Goal: Use online tool/utility: Use online tool/utility

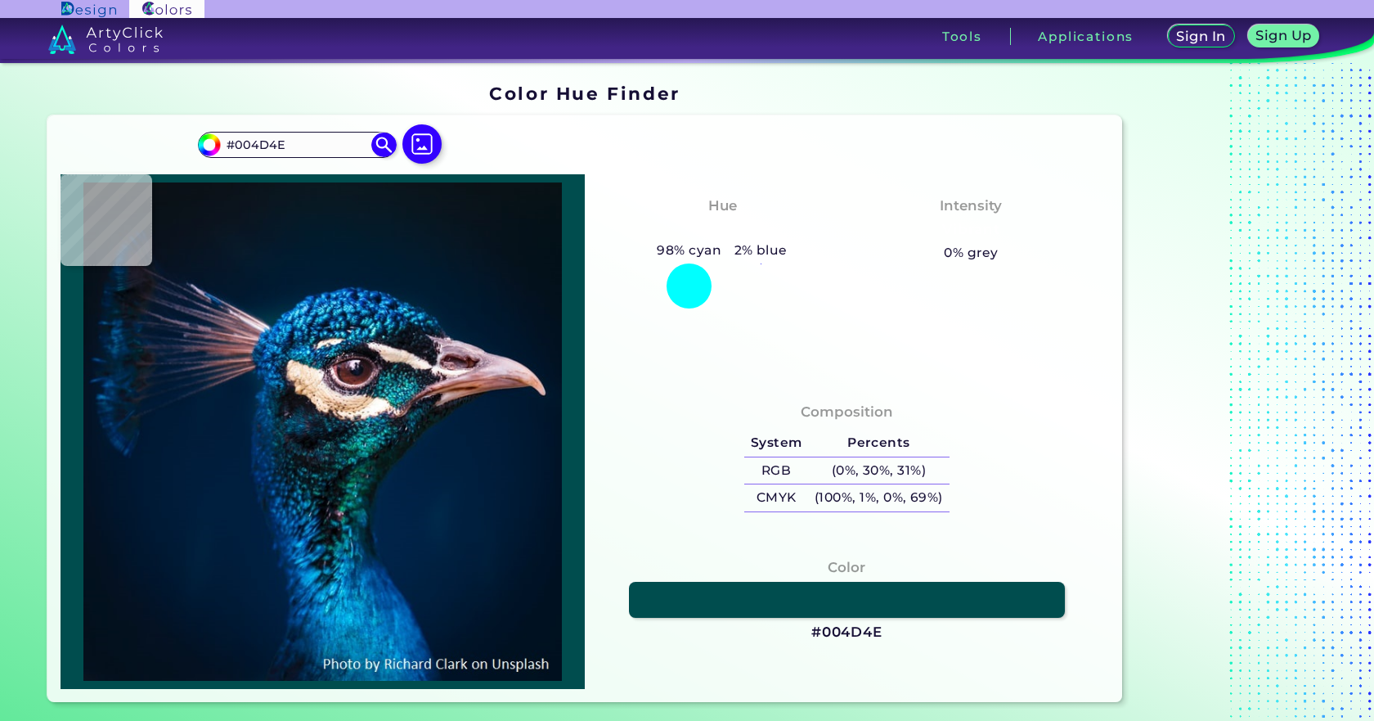
type input "#193a48"
type input "#193A48"
type input "#25252e"
type input "#25252E"
type input "#392f38"
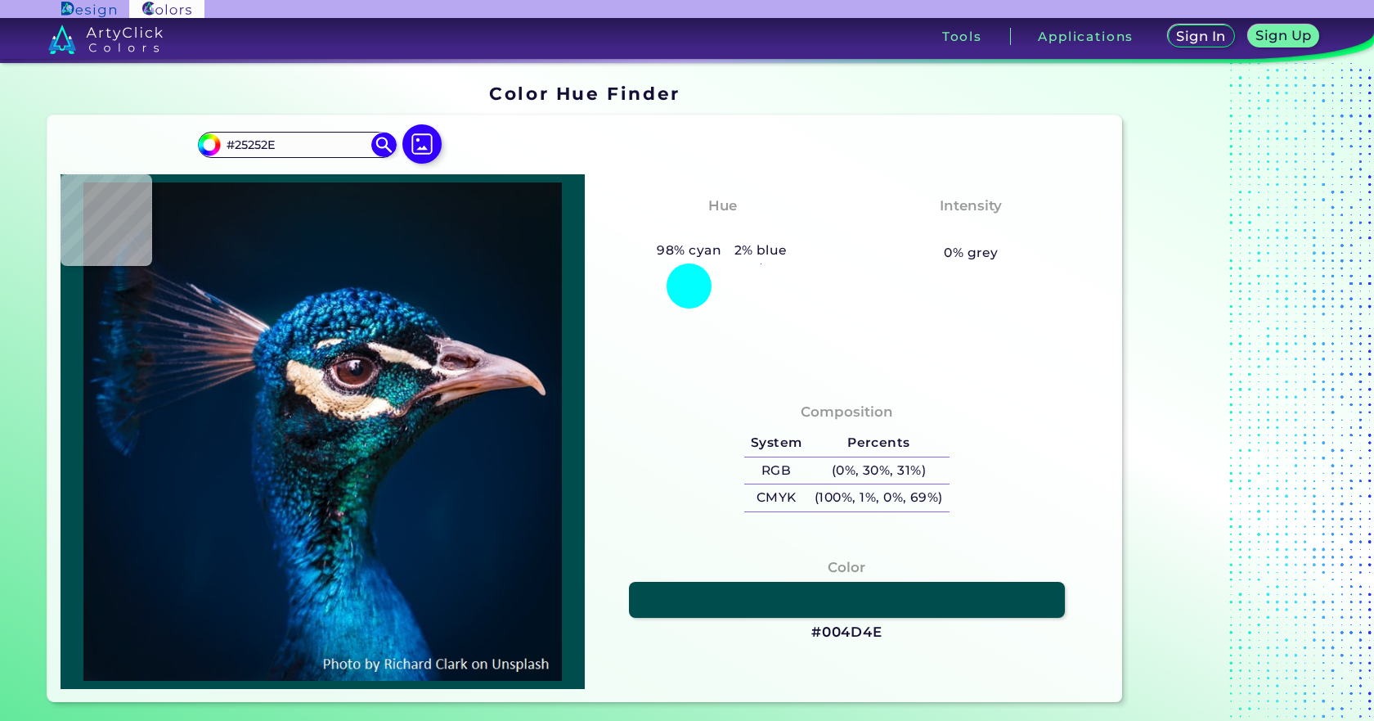
type input "#392F38"
type input "#3e2635"
type input "#3E2635"
type input "#b48d9f"
type input "#B48D9F"
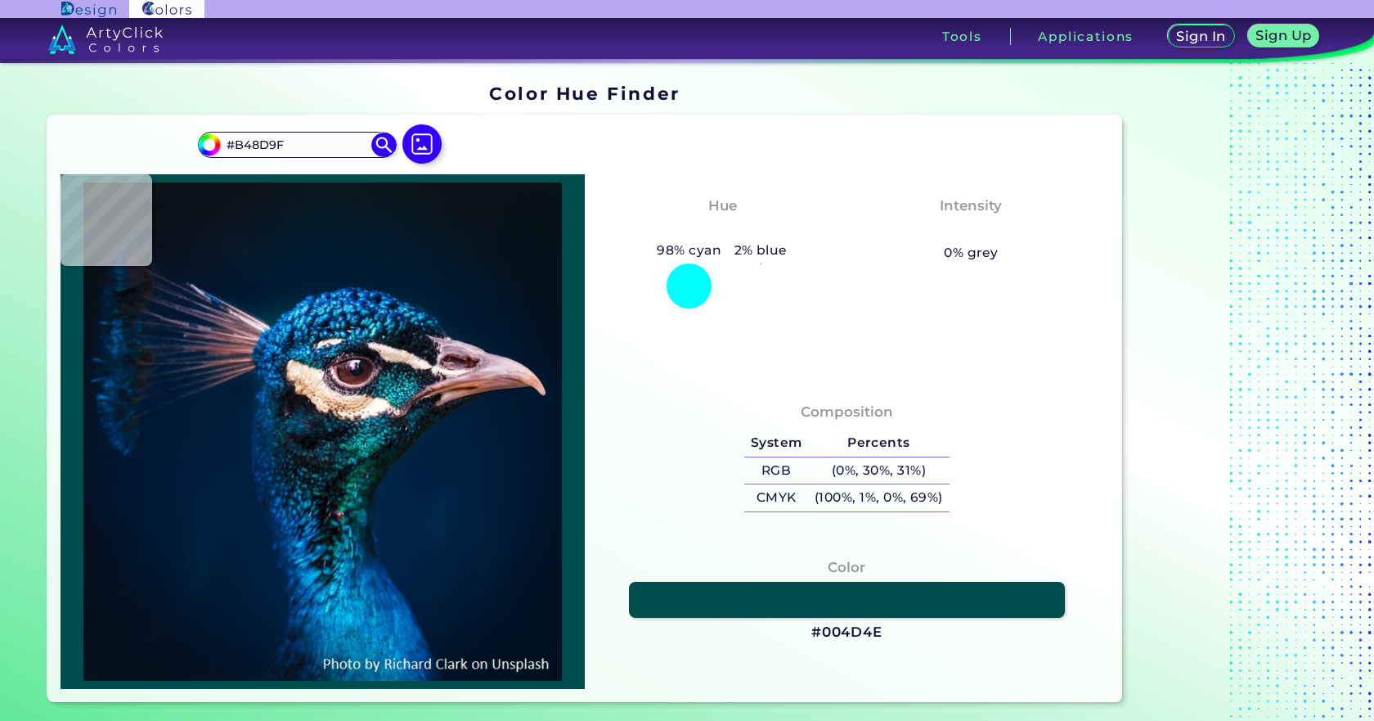
type input "#cda4b4"
type input "#CDA4B4"
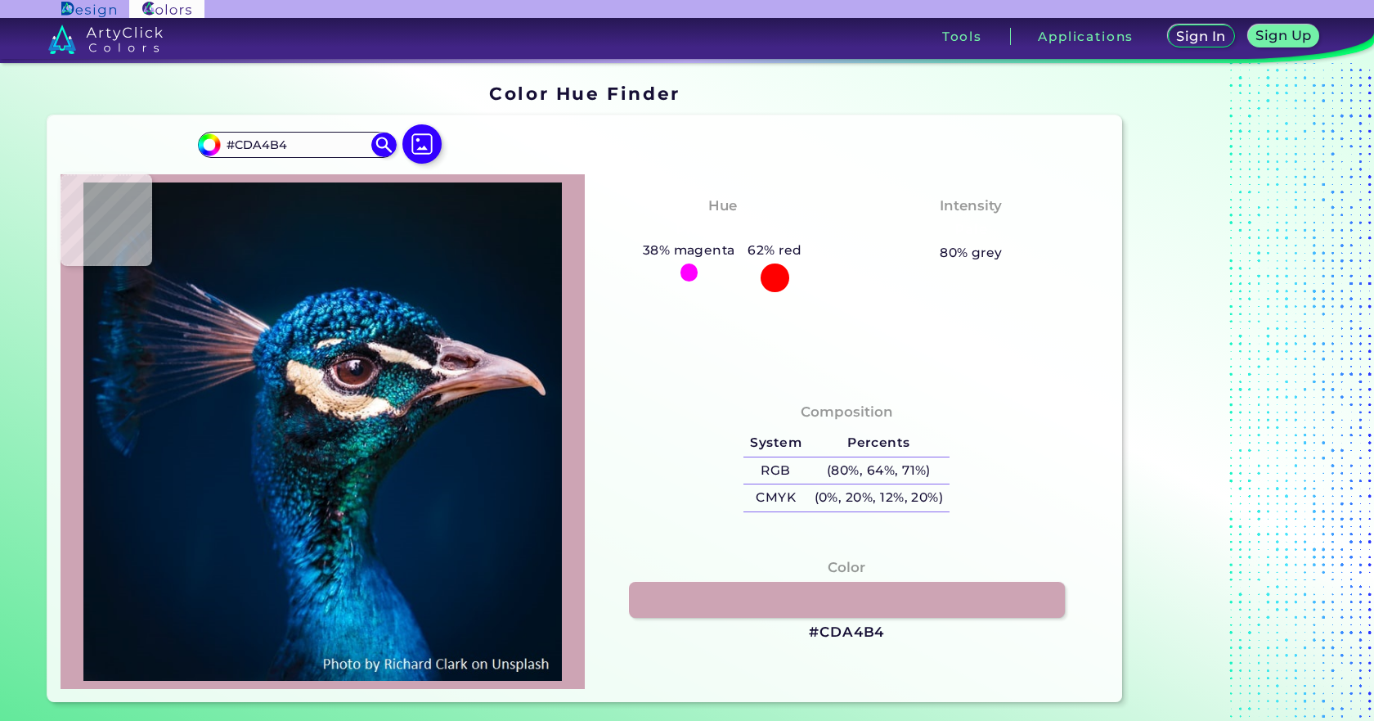
type input "#a87d89"
type input "#A87D89"
type input "#764851"
type input "#68383c"
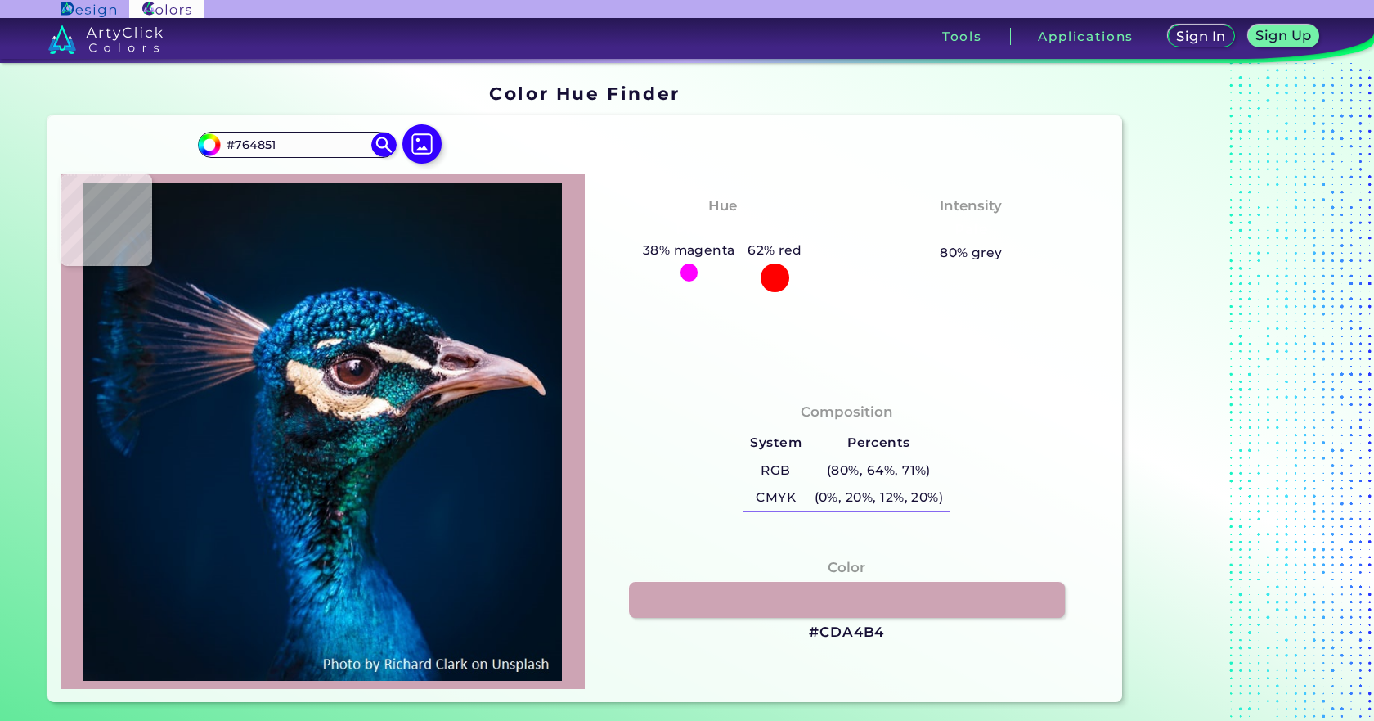
type input "#68383C"
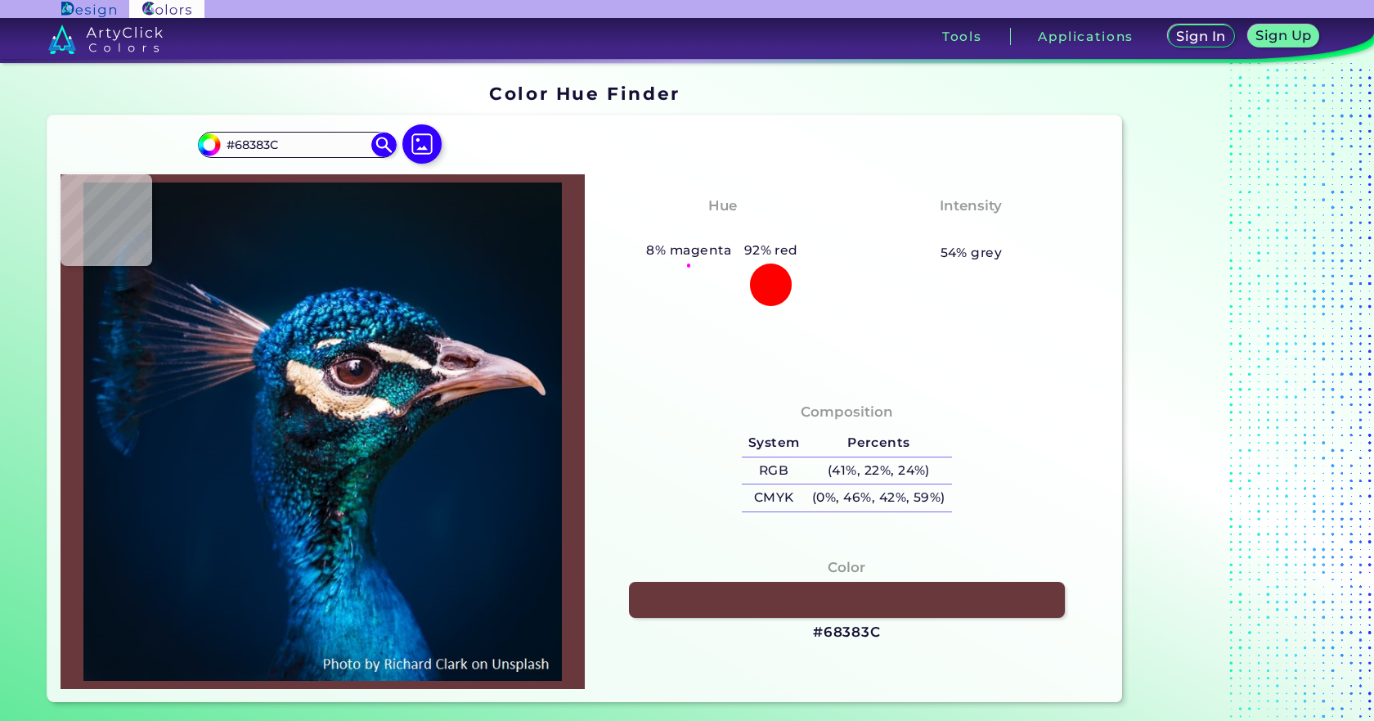
type input "#53231f"
type input "#53231F"
type input "#4f2422"
type input "#4F2422"
type input "#441d1b"
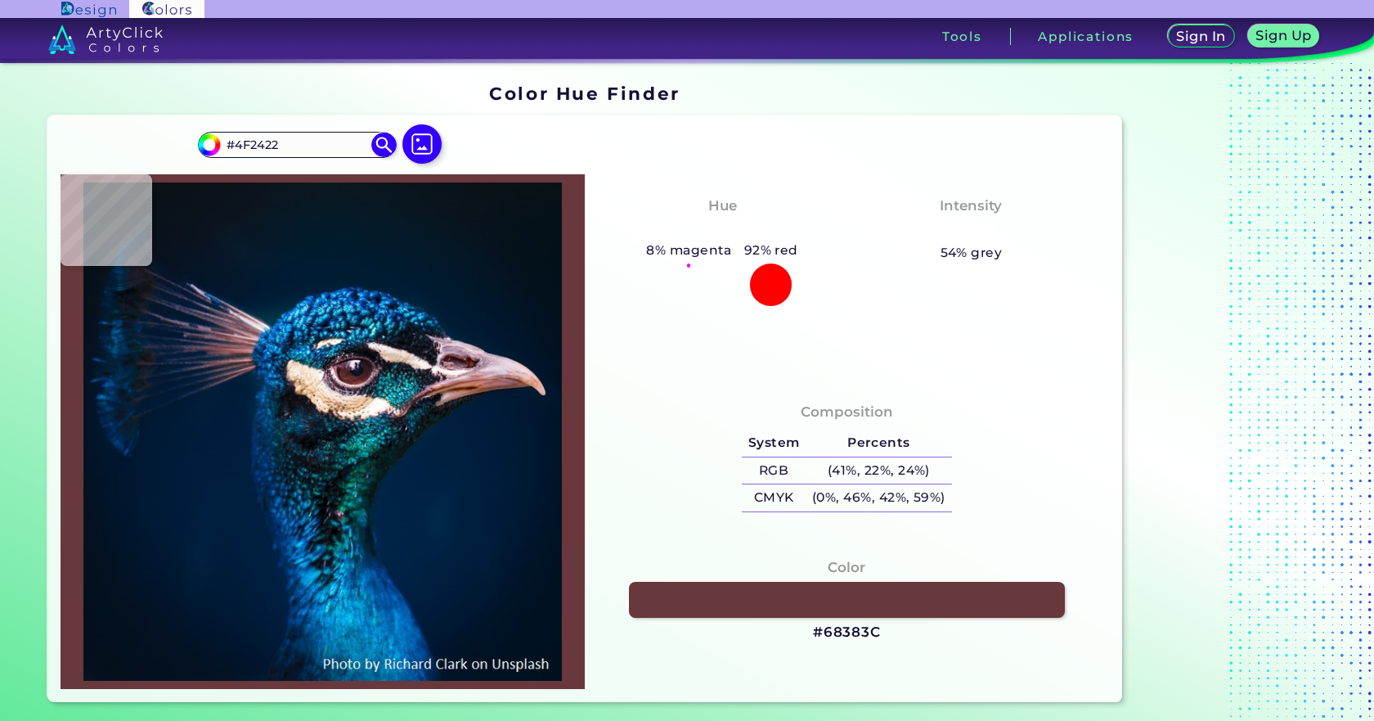
type input "#441D1B"
type input "#411d1e"
type input "#411D1E"
type input "#412022"
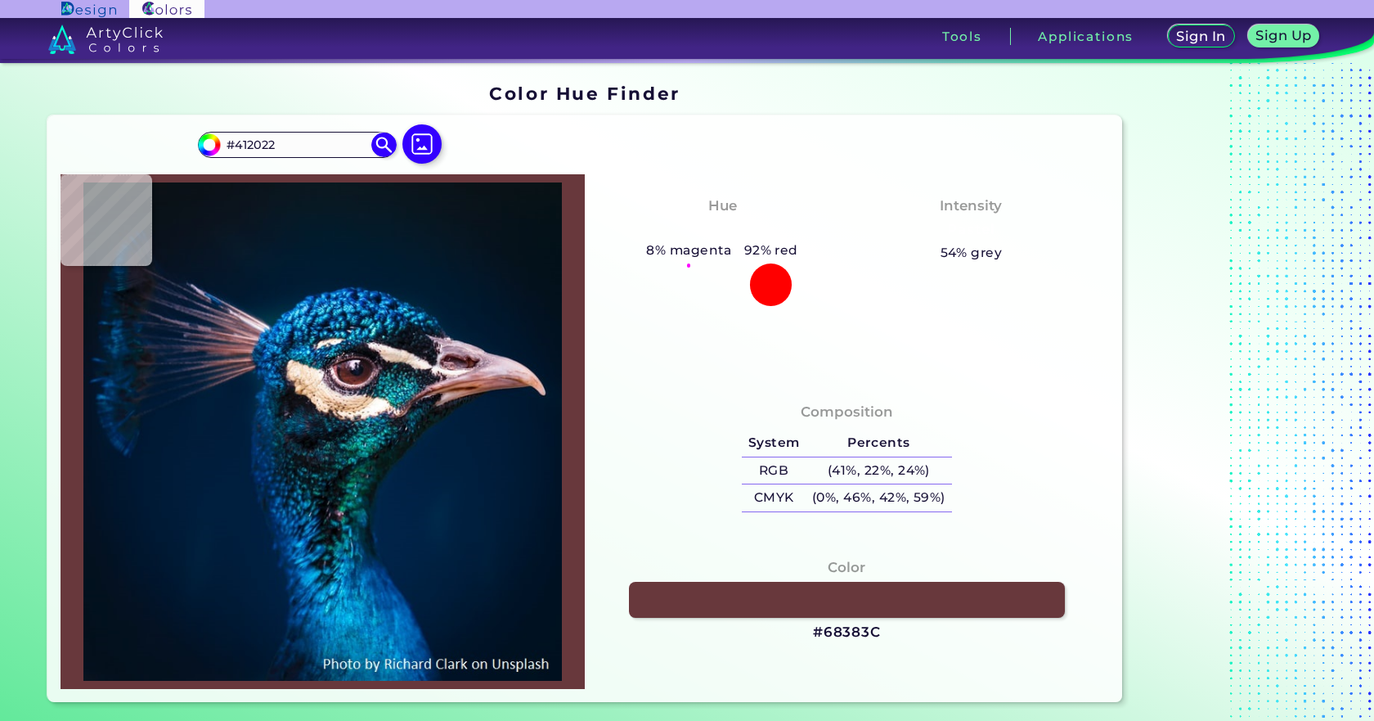
type input "#3c2227"
type input "#3C2227"
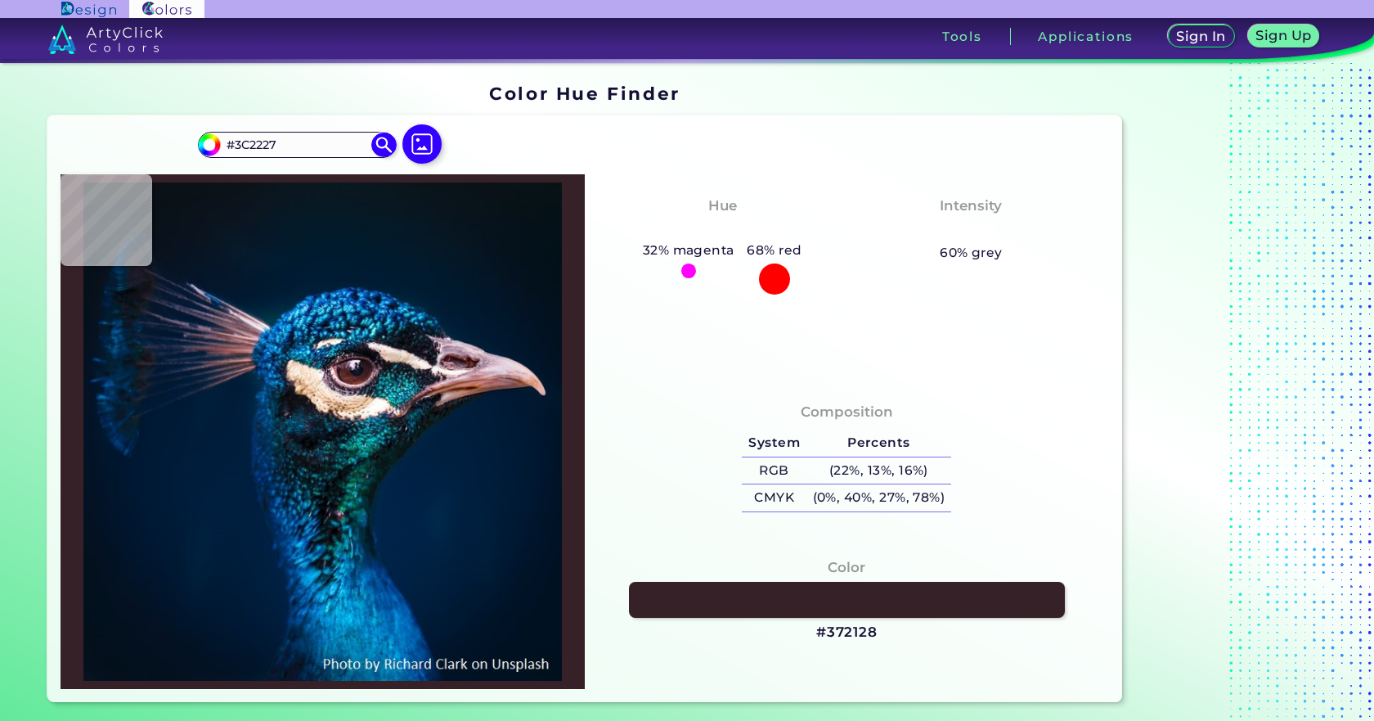
type input "#372128"
type input "#2c1e26"
type input "#2C1E26"
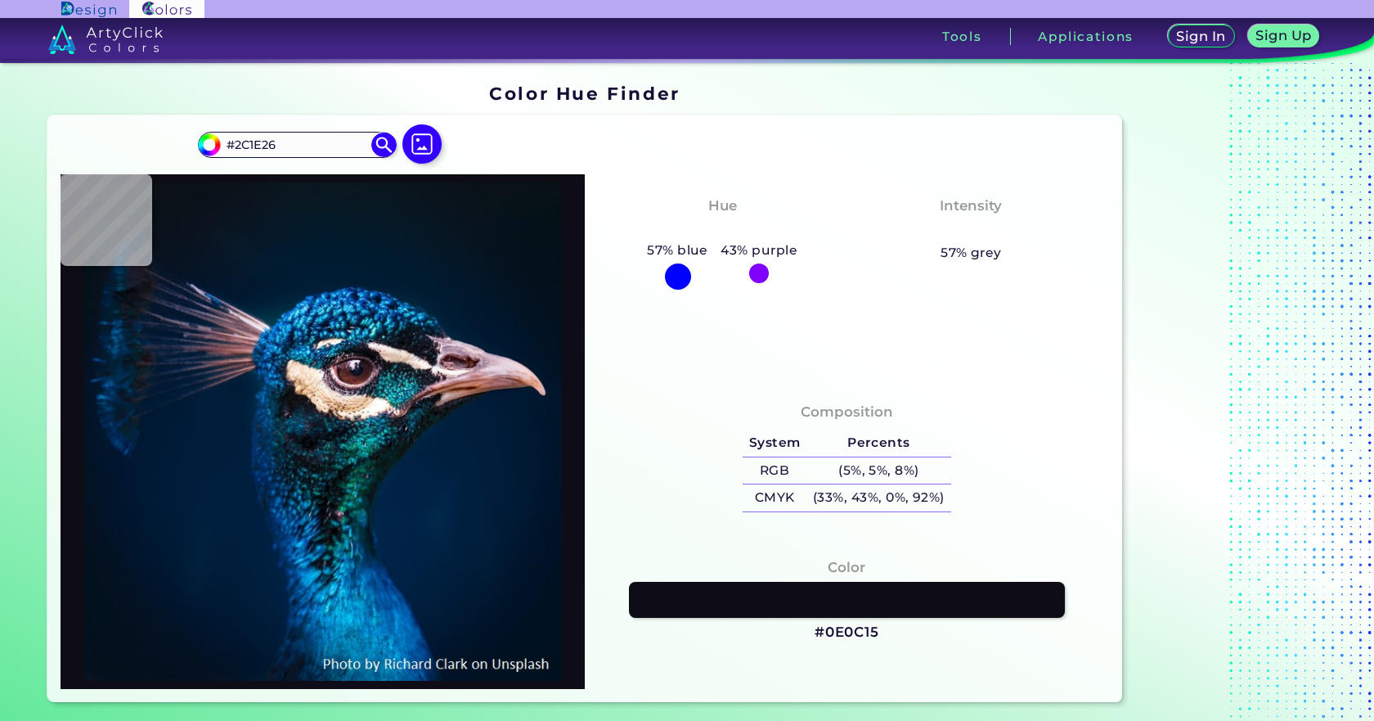
type input "#0e0c15"
type input "#0E0C15"
type input "#0c0d15"
type input "#0C0D15"
type input "#090e15"
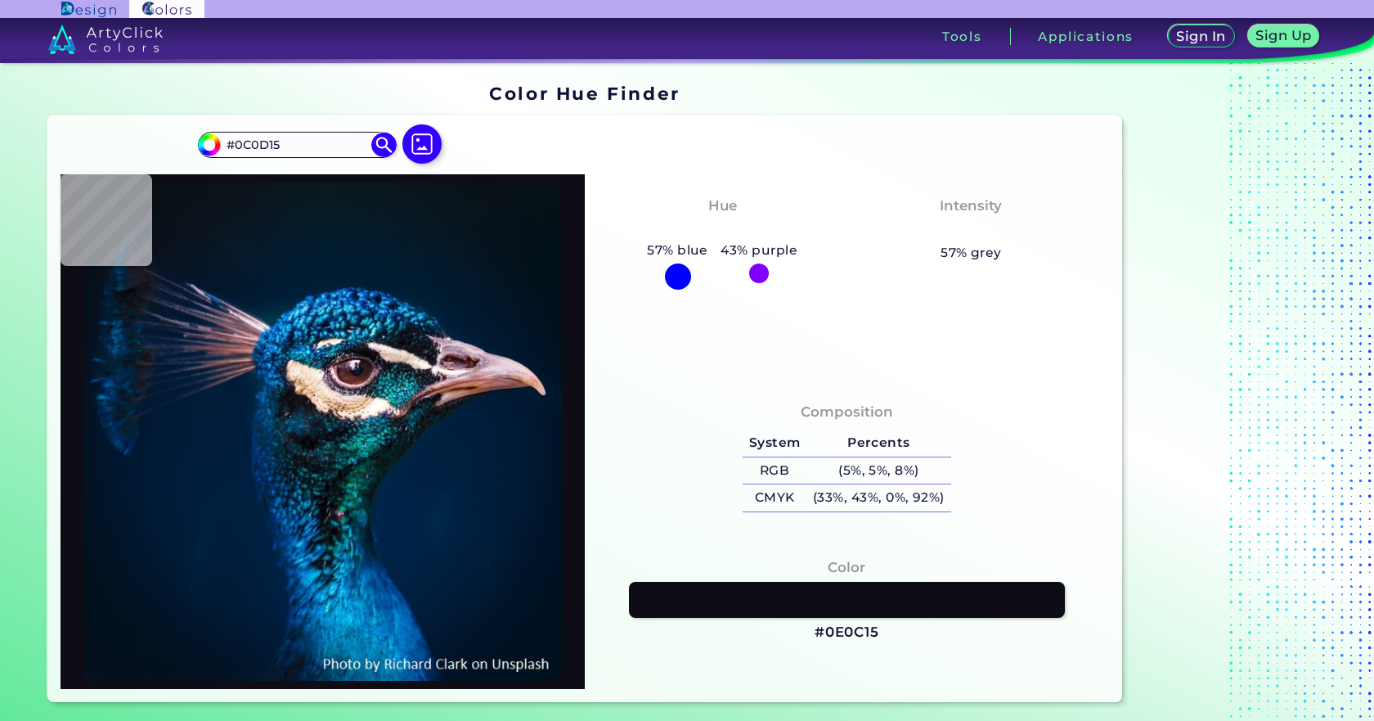
type input "#090E15"
type input "#060d16"
type input "#060D16"
type input "#0b101a"
type input "#0B101A"
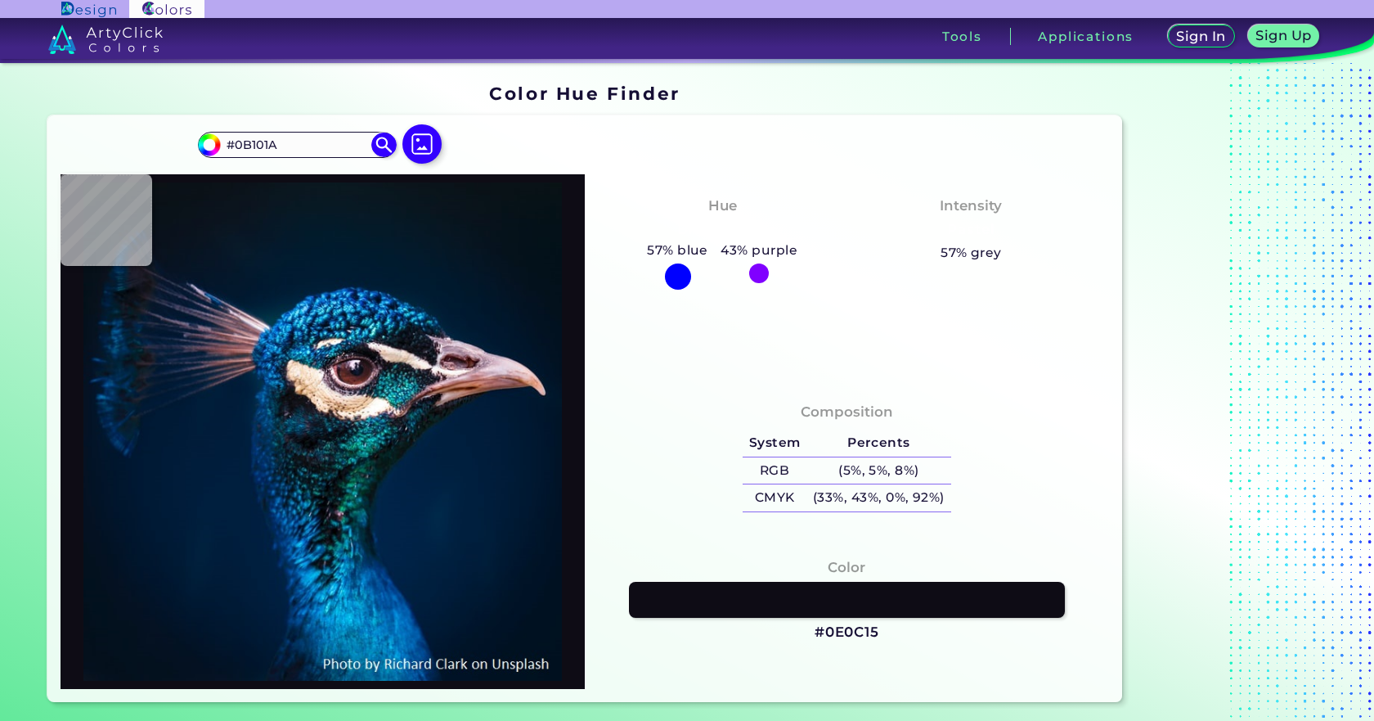
type input "#4e363e"
type input "#4E363E"
type input "#0f1e27"
type input "#0F1E27"
type input "#dacdbf"
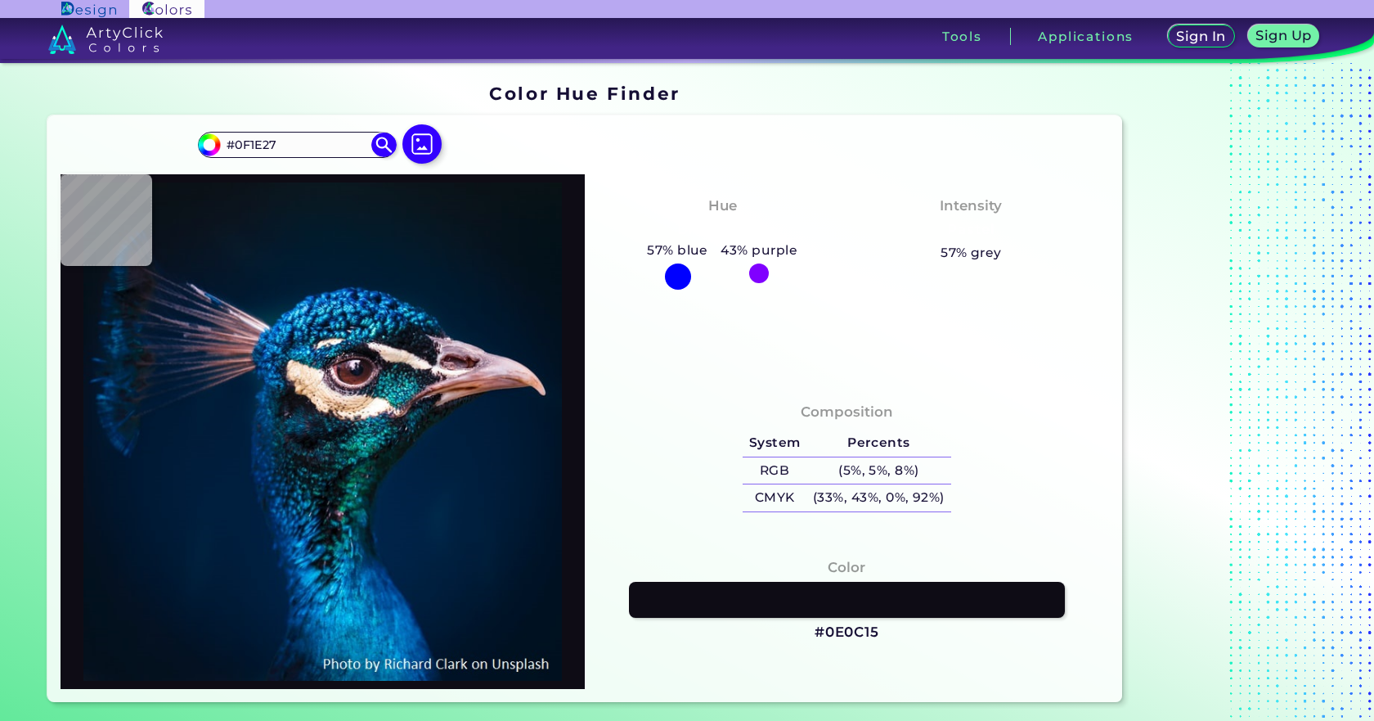
type input "#DACDBF"
type input "#926d7d"
type input "#926D7D"
type input "#2e0d17"
type input "#2E0D17"
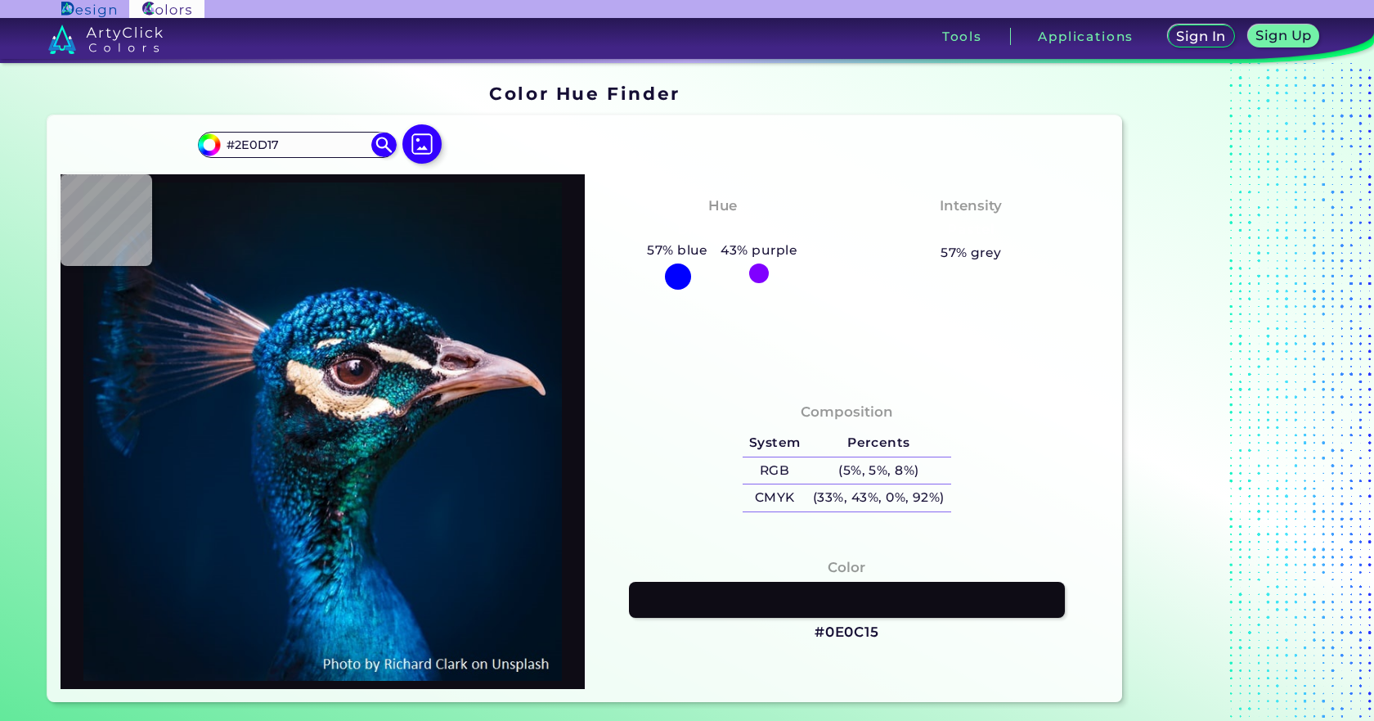
type input "#cdb1c0"
type input "#CDB1C0"
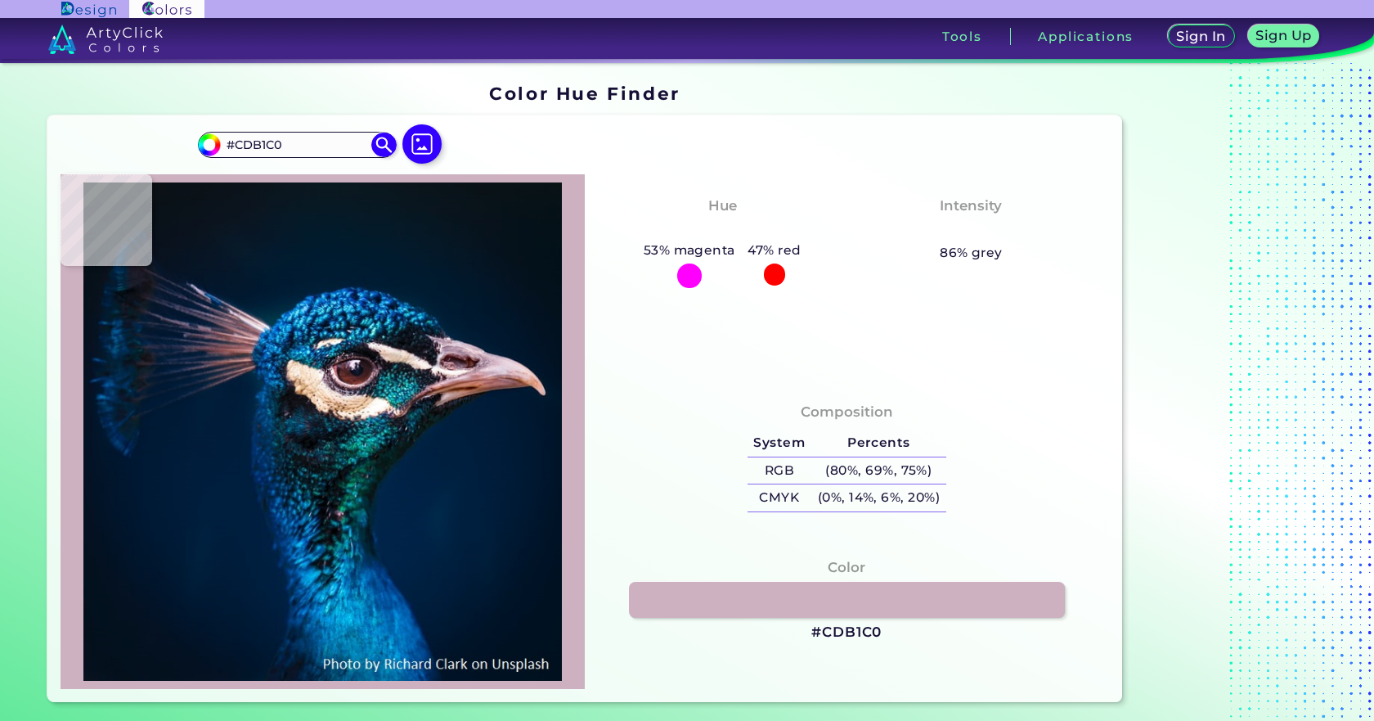
type input "#e2ccd8"
type input "#E2CCD8"
type input "#e6d6e0"
type input "#E6D6E0"
type input "#e8d9e0"
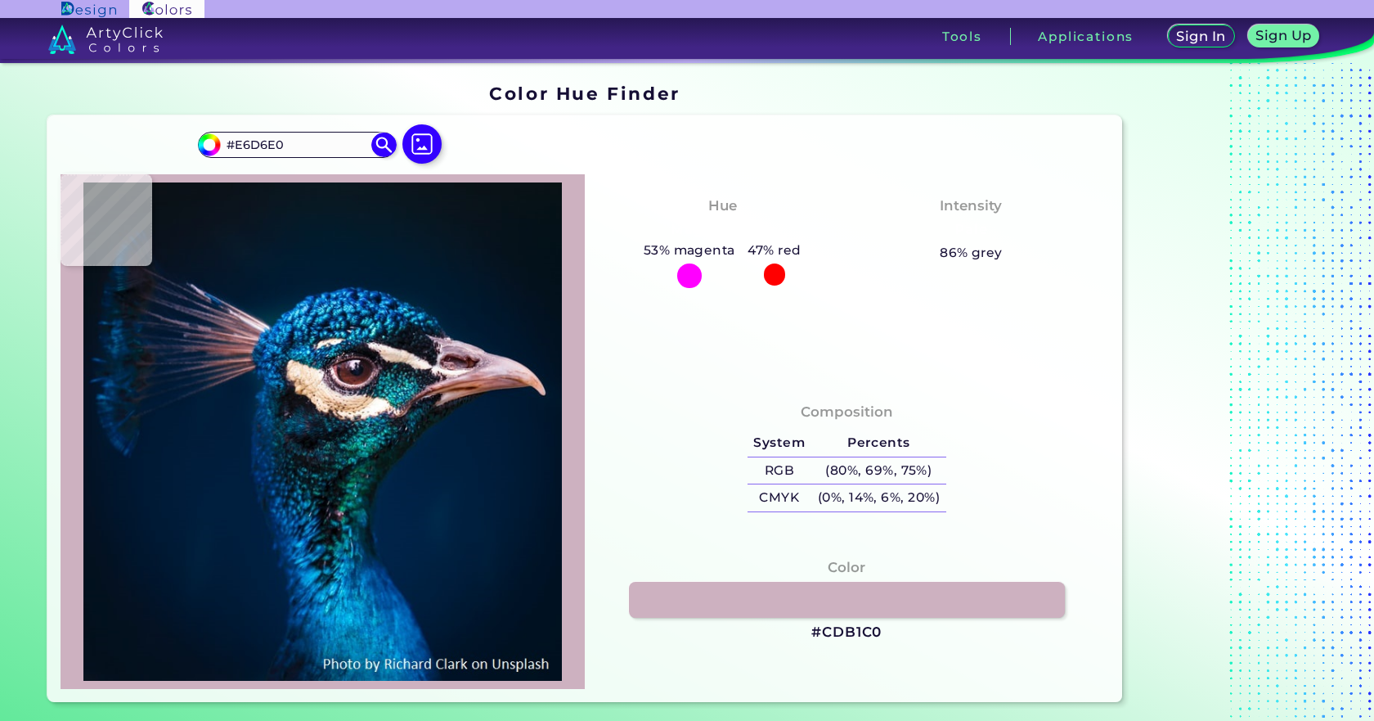
type input "#E8D9E0"
type input "#efd7df"
type input "#EFD7DF"
type input "#eccdce"
type input "#ECCDCE"
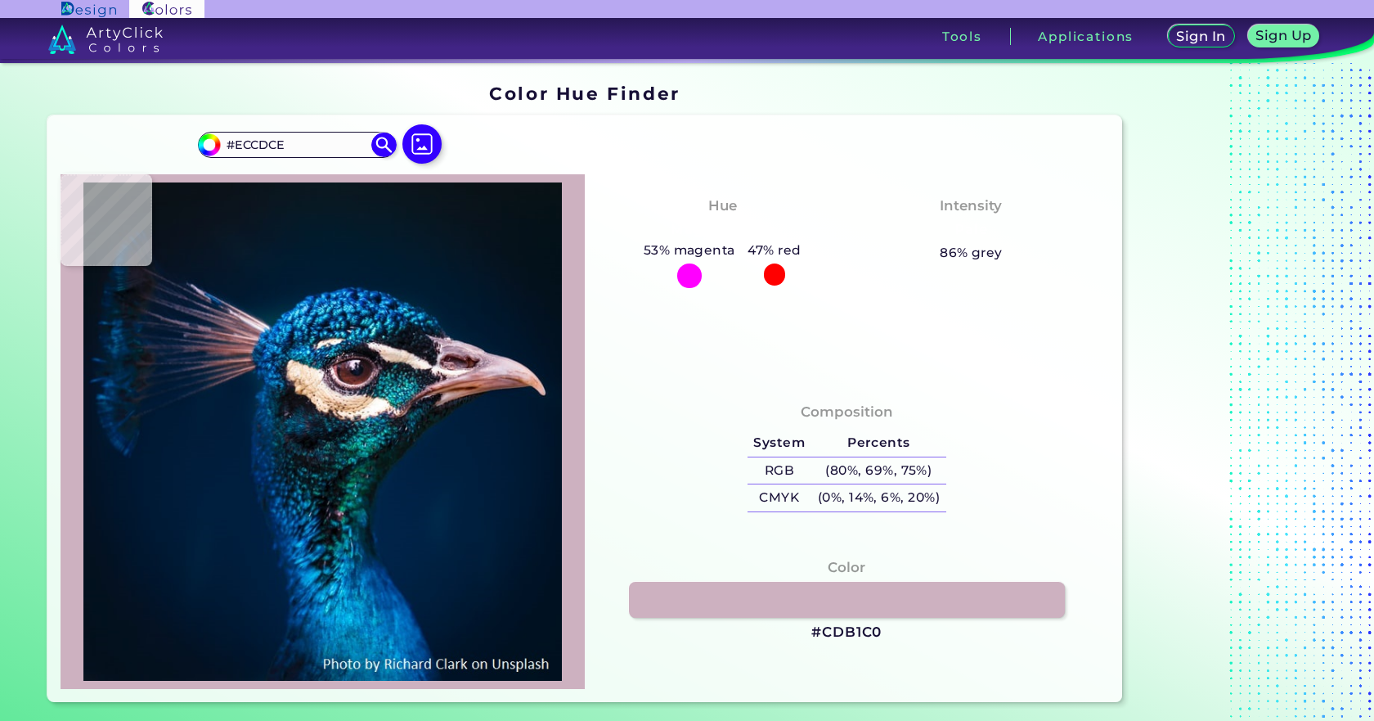
type input "#2c2e3e"
type input "#2C2E3E"
type input "#041829"
type input "#00152a"
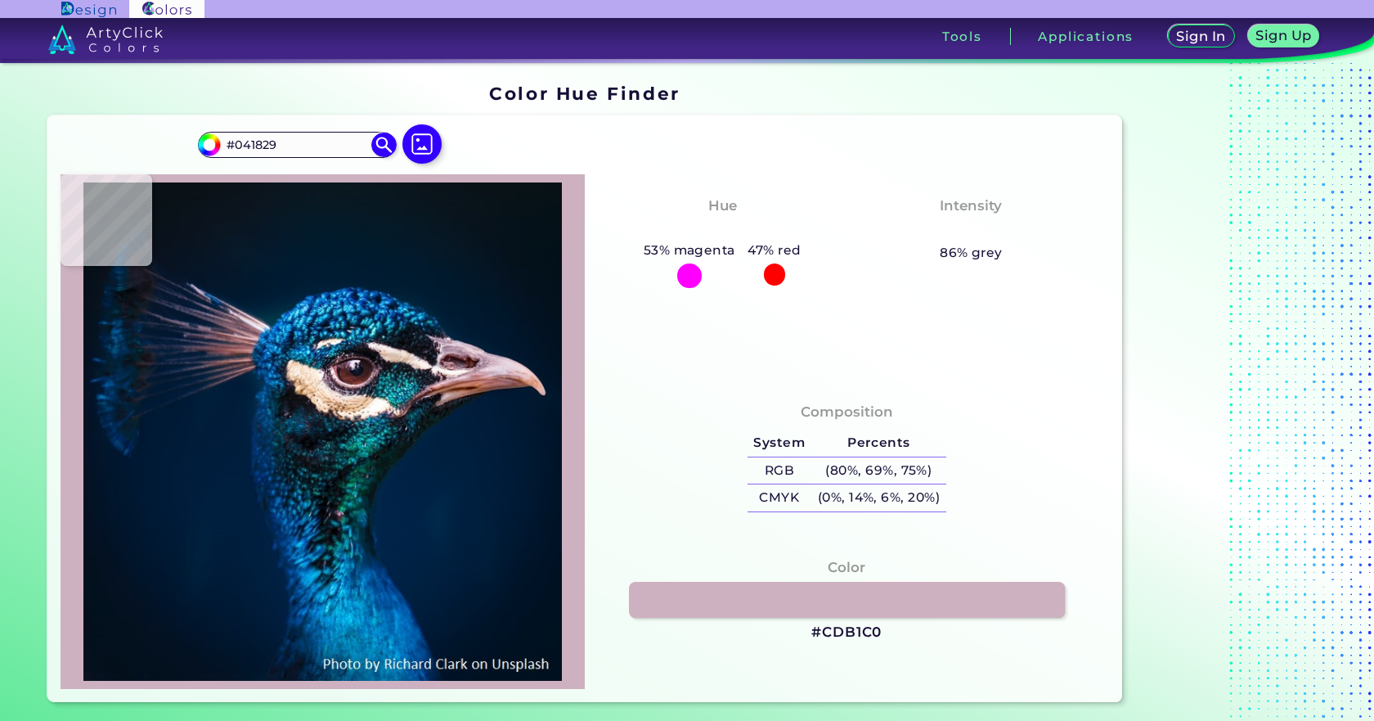
type input "#00152A"
type input "#011327"
type input "#011425"
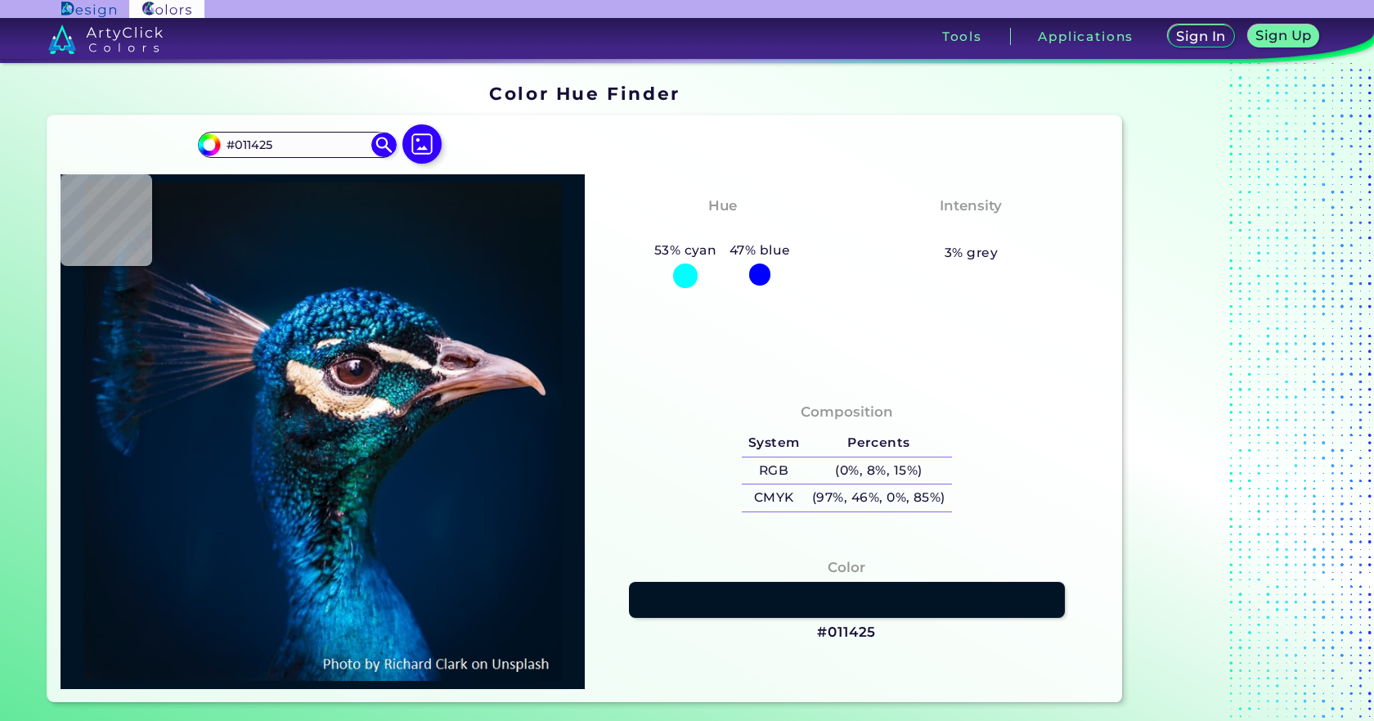
type input "#001224"
type input "#000000"
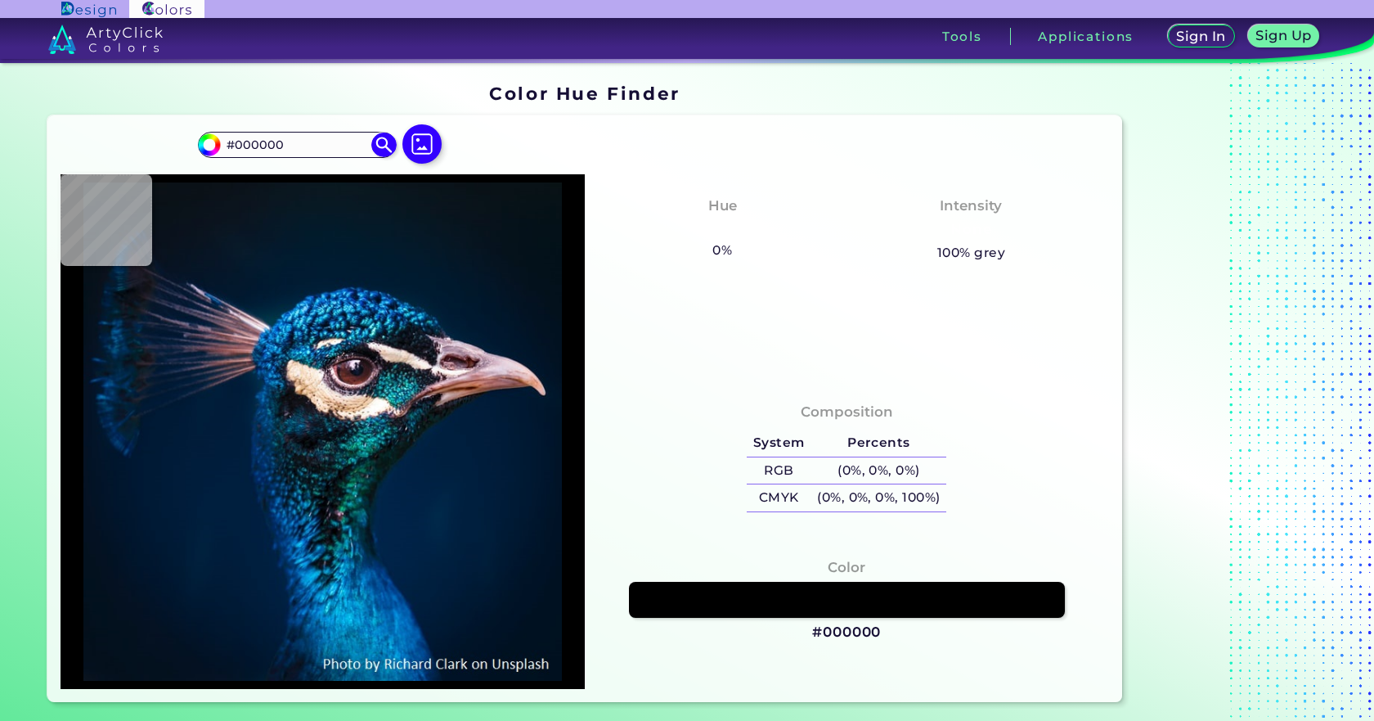
type input "#0a1622"
type input "#0A1622"
type input "#0a1621"
type input "#0A1621"
